Goal: Transaction & Acquisition: Purchase product/service

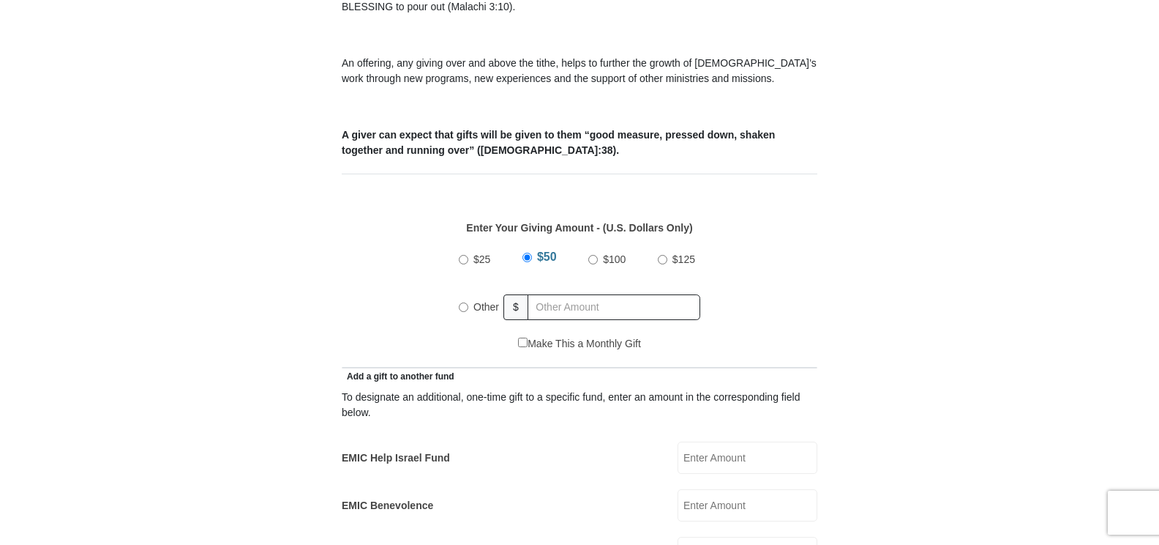
scroll to position [586, 0]
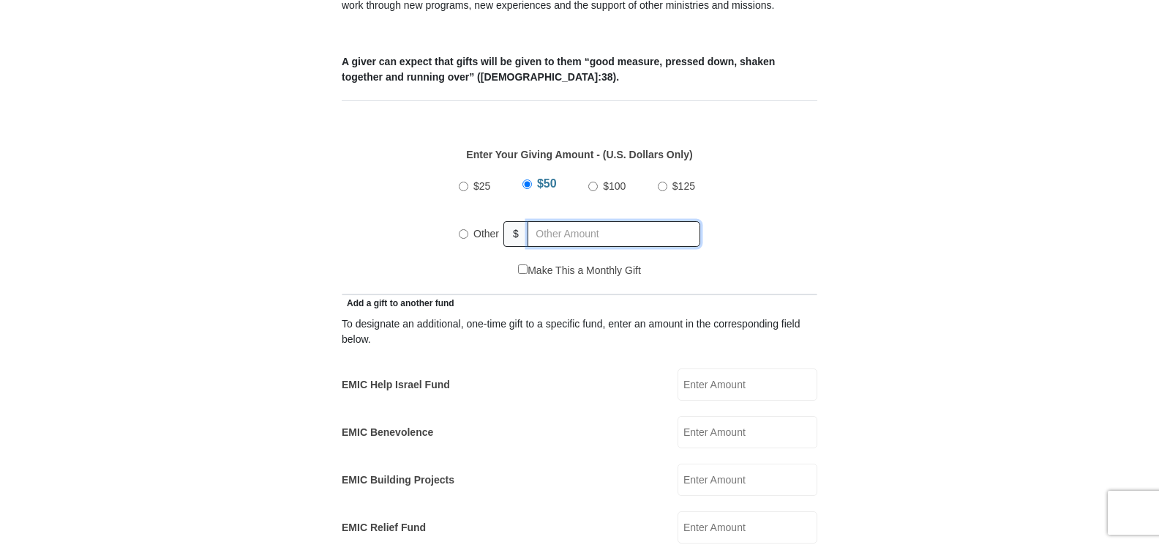
radio input "true"
click at [562, 221] on input "text" at bounding box center [617, 234] width 168 height 26
type input "227.00"
type input "[PERSON_NAME]"
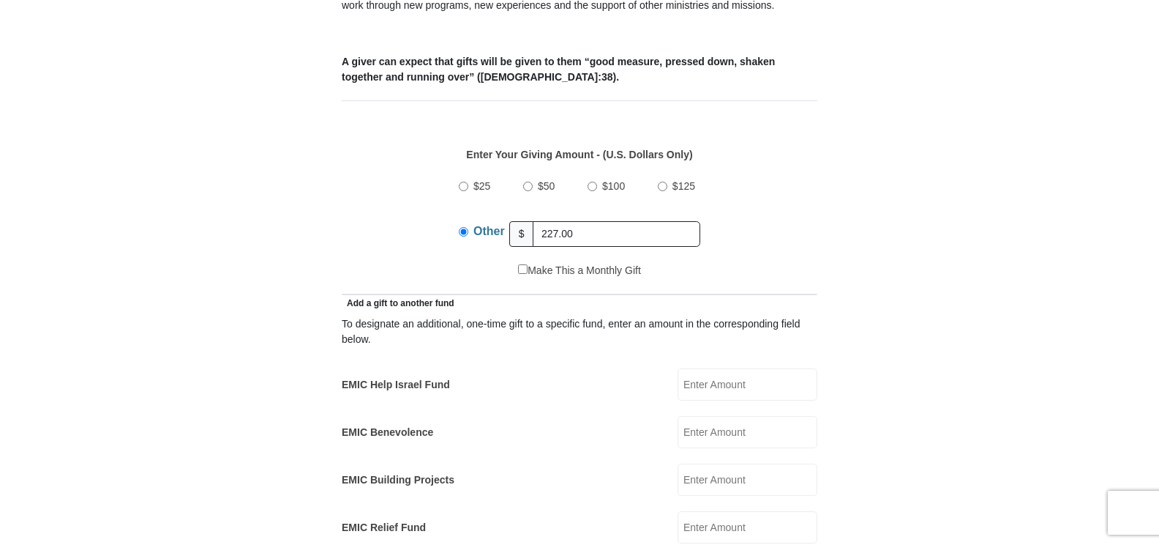
type input "[PERSON_NAME][EMAIL_ADDRESS][PERSON_NAME][DOMAIN_NAME]"
type input "[STREET_ADDRESS][PERSON_NAME]"
type input "Olathe"
select select "KS"
type input "66062"
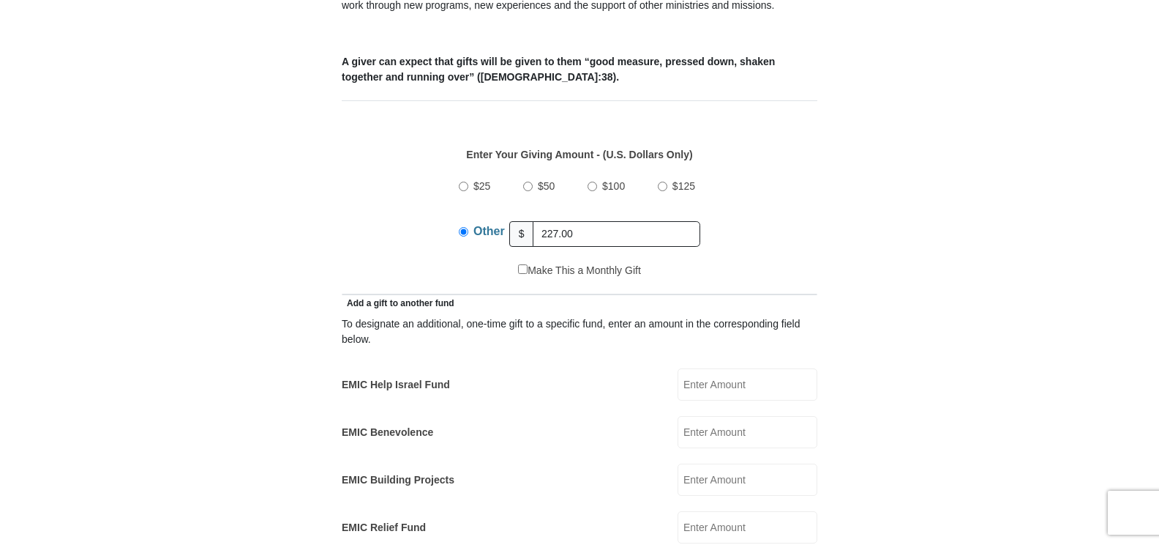
type input "9133886312"
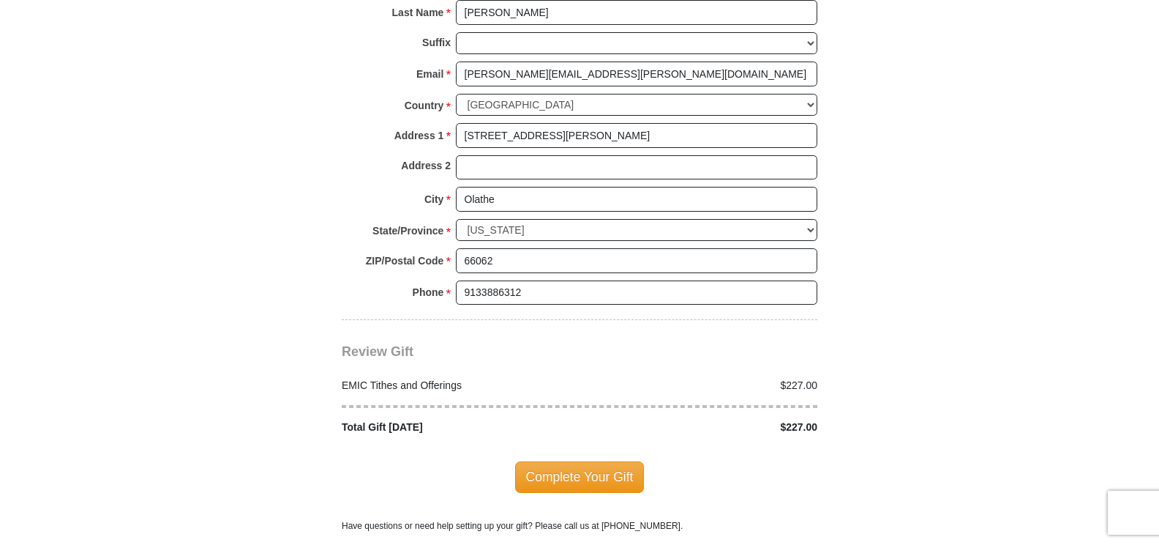
scroll to position [1610, 0]
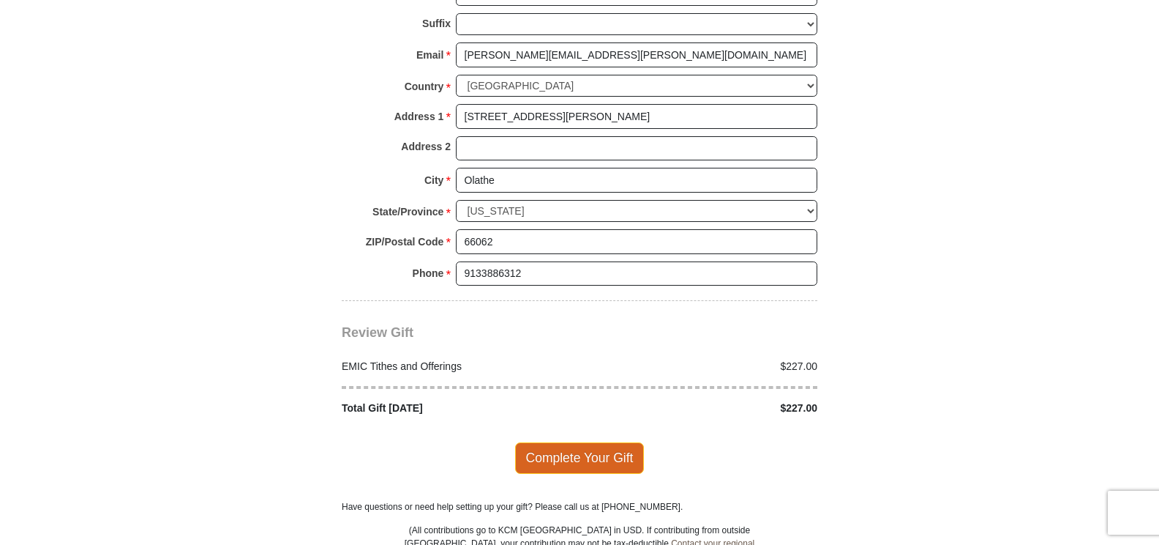
click at [553, 442] on span "Complete Your Gift" at bounding box center [580, 457] width 130 height 31
